Goal: Navigation & Orientation: Find specific page/section

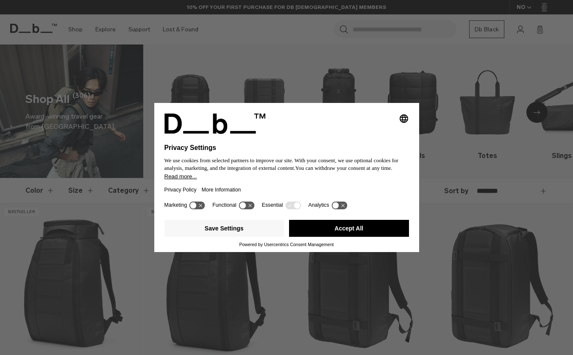
click at [328, 231] on button "Accept All" at bounding box center [349, 228] width 120 height 17
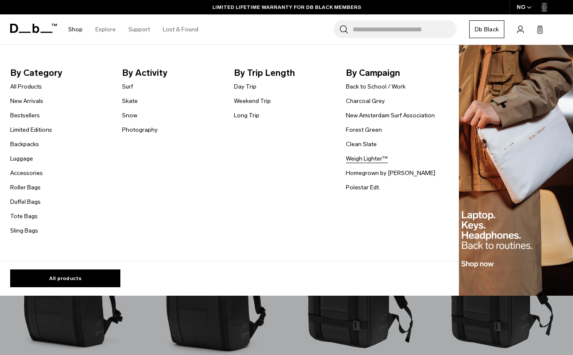
click at [360, 158] on link "Weigh Lighter™" at bounding box center [367, 158] width 42 height 9
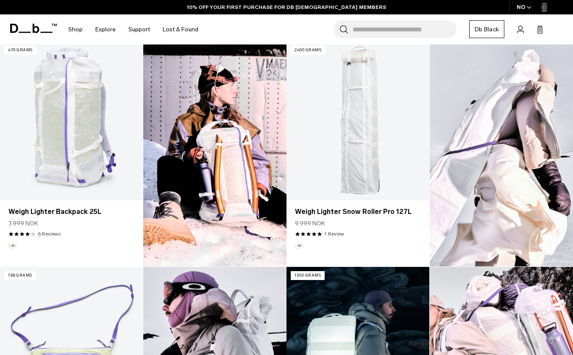
scroll to position [258, 0]
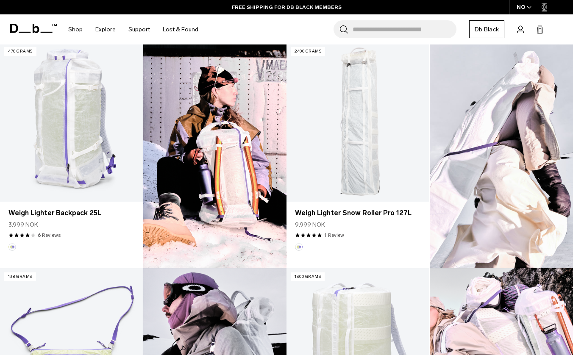
click at [510, 118] on img at bounding box center [500, 155] width 143 height 225
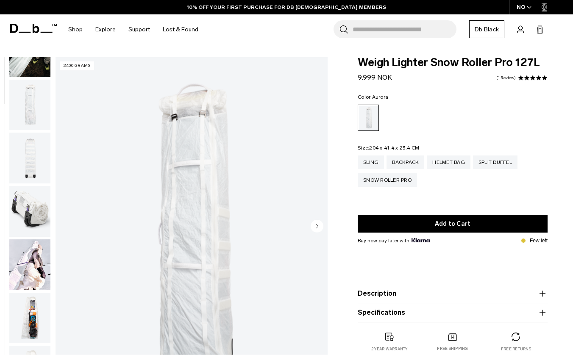
scroll to position [23, 0]
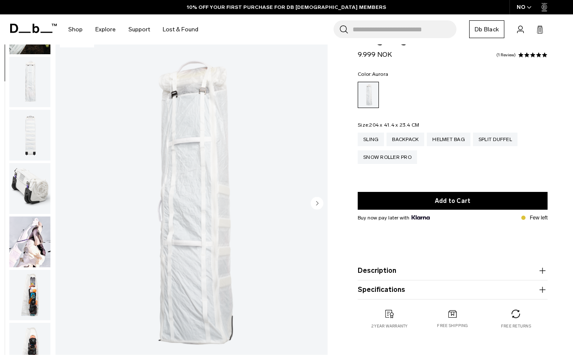
click at [34, 247] on img "button" at bounding box center [29, 241] width 41 height 51
